Goal: Information Seeking & Learning: Learn about a topic

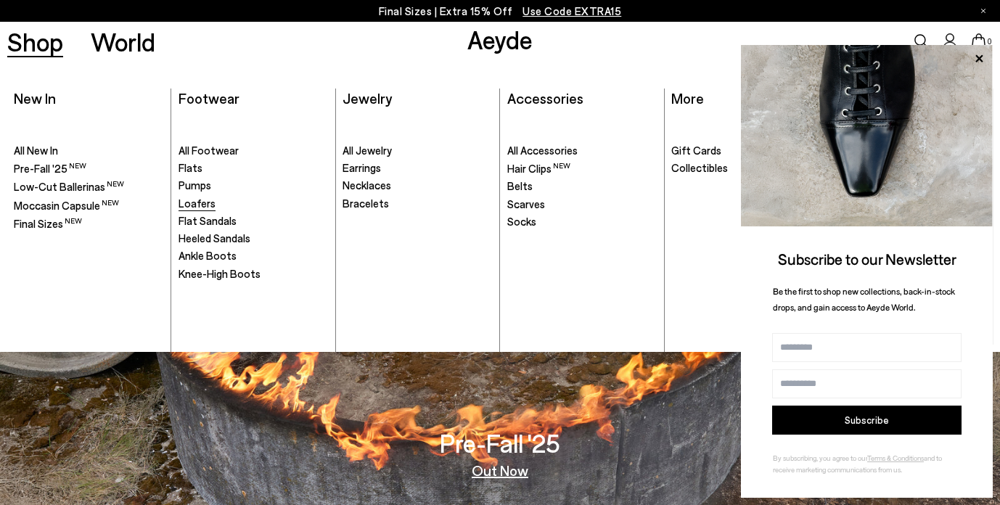
click at [203, 198] on span "Loafers" at bounding box center [197, 203] width 37 height 13
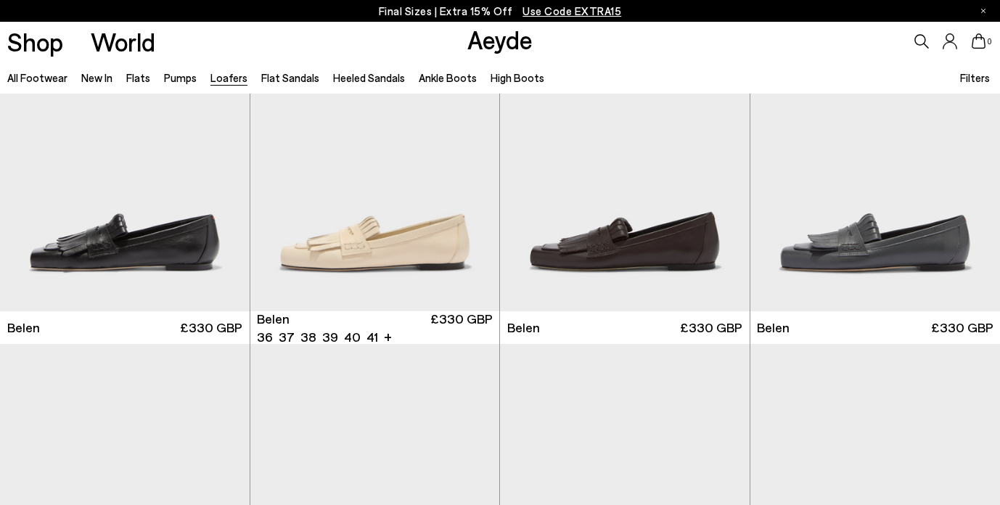
scroll to position [113, 0]
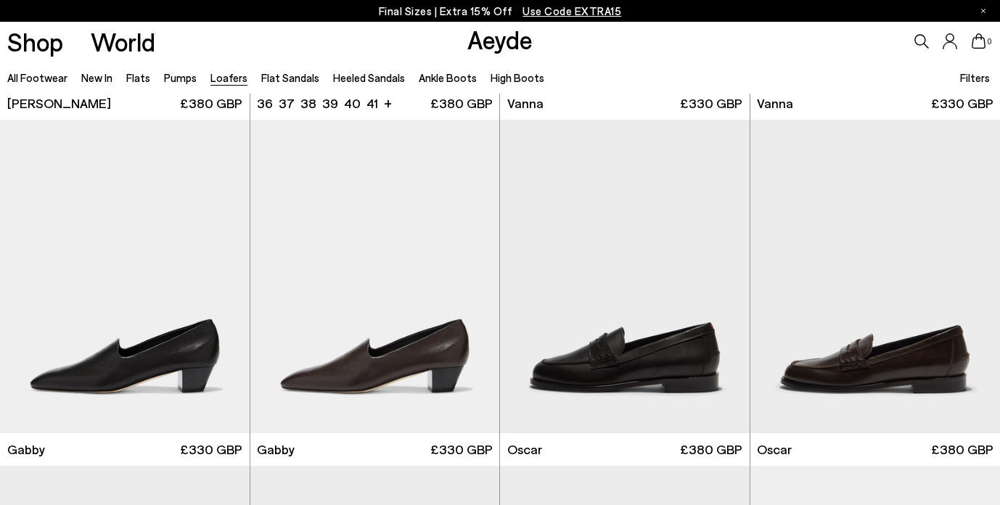
scroll to position [1717, 0]
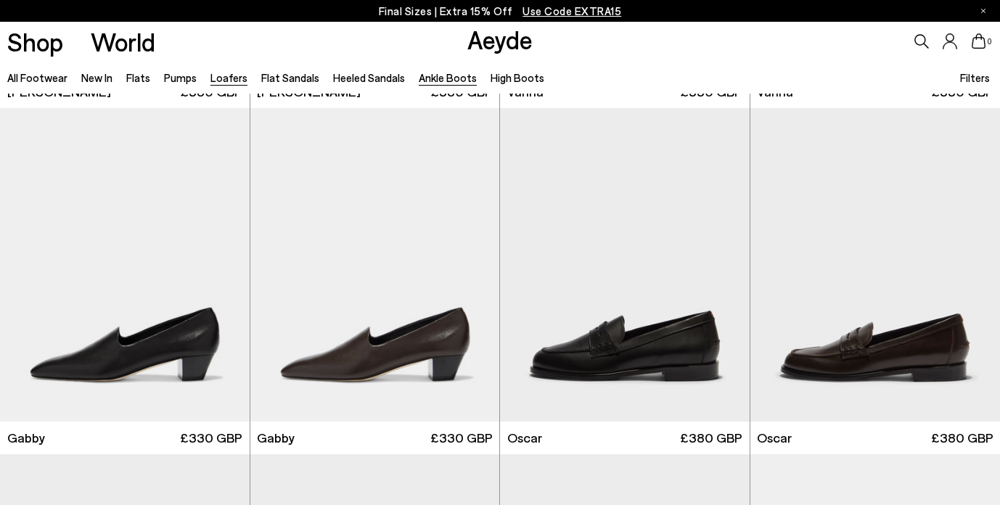
click at [428, 74] on link "Ankle Boots" at bounding box center [448, 77] width 58 height 13
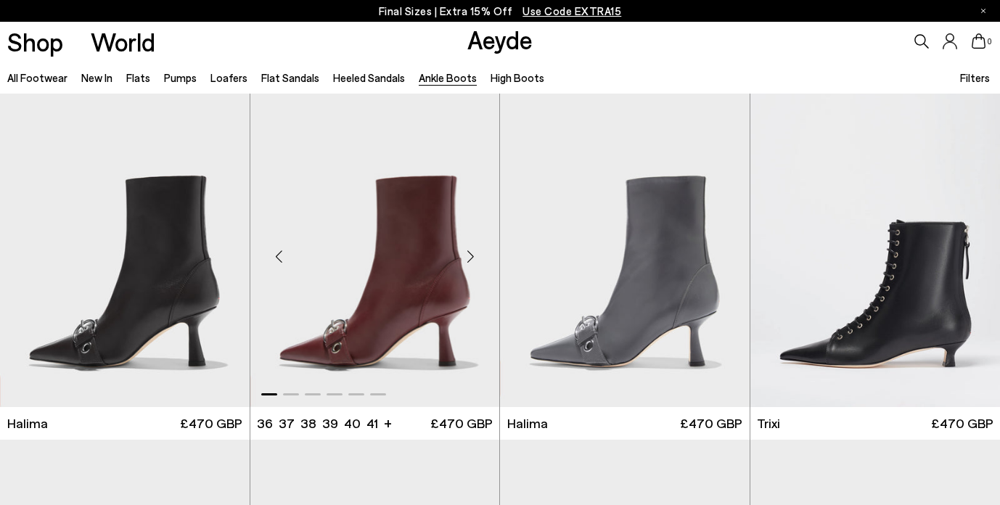
scroll to position [10, 0]
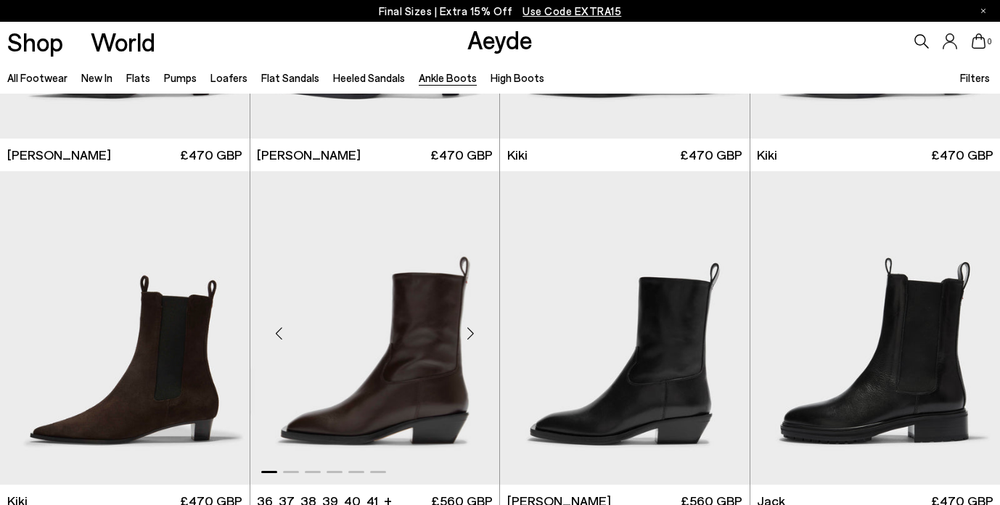
scroll to position [2068, 0]
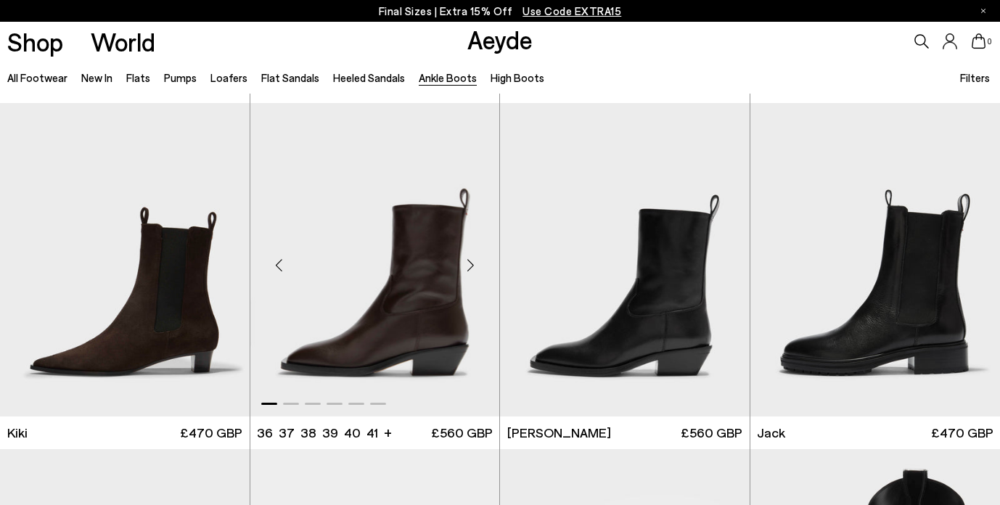
click at [386, 302] on img "1 / 6" at bounding box center [375, 260] width 250 height 314
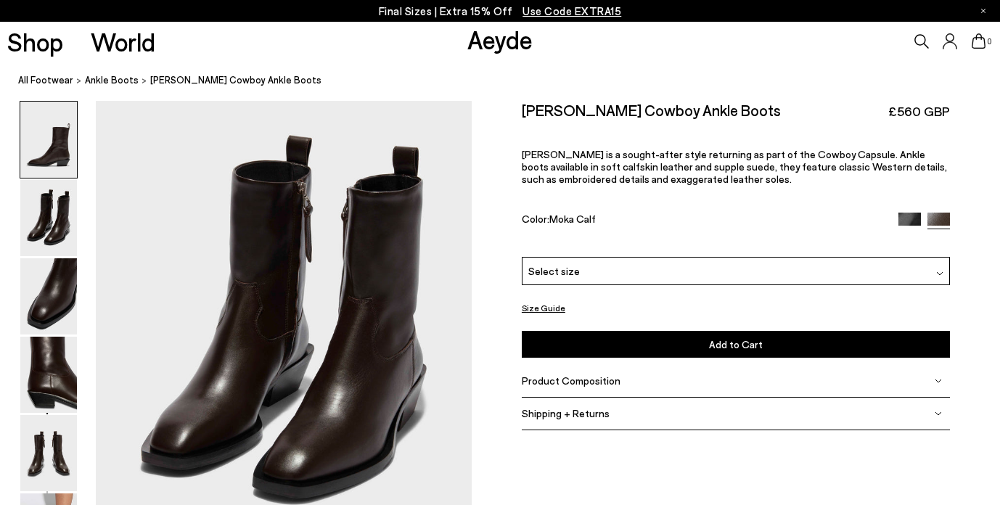
scroll to position [253, 0]
